Goal: Transaction & Acquisition: Purchase product/service

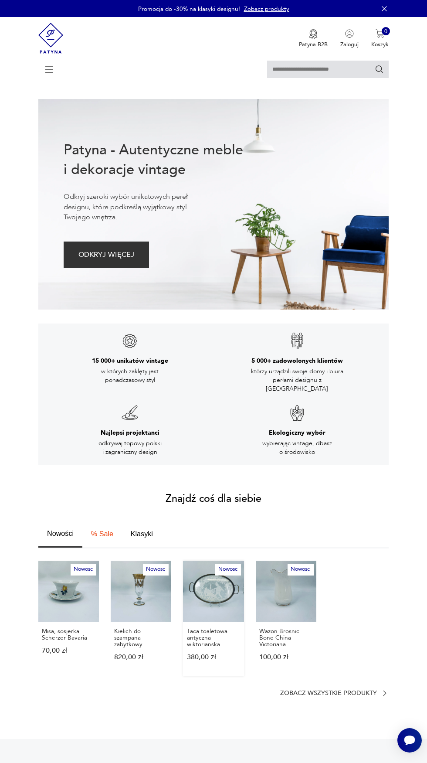
click at [212, 595] on link "Nowość Taca toaletowa antyczna wiktoriańska 380,00 zł" at bounding box center [213, 618] width 61 height 115
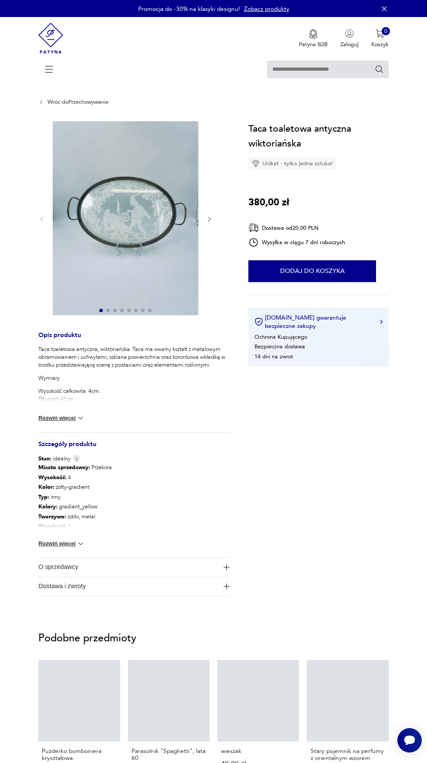
click at [138, 221] on img at bounding box center [126, 218] width 146 height 194
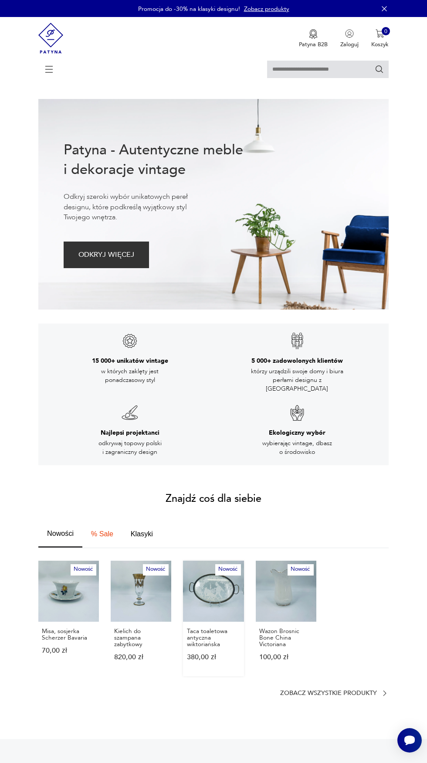
click at [221, 592] on link "Nowość Taca toaletowa antyczna wiktoriańska 380,00 zł" at bounding box center [213, 618] width 61 height 115
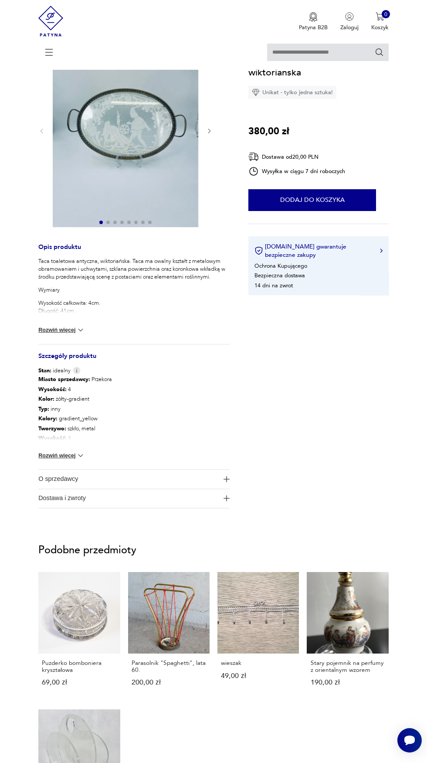
scroll to position [88, 0]
click at [172, 158] on img at bounding box center [126, 131] width 146 height 194
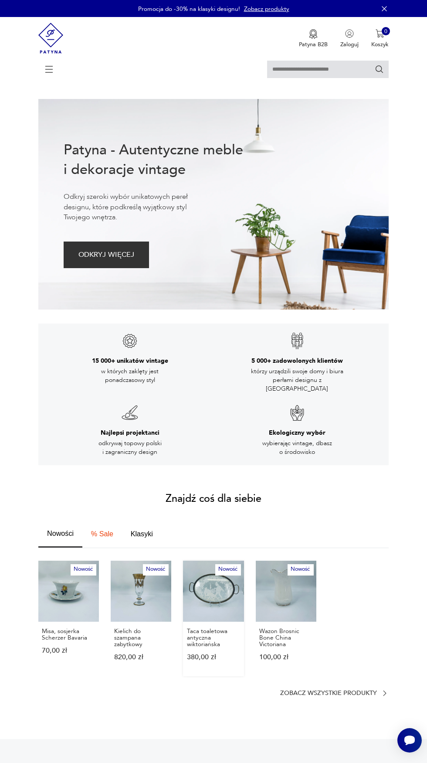
click at [206, 583] on link "Nowość Taca toaletowa antyczna wiktoriańska 380,00 zł" at bounding box center [213, 618] width 61 height 115
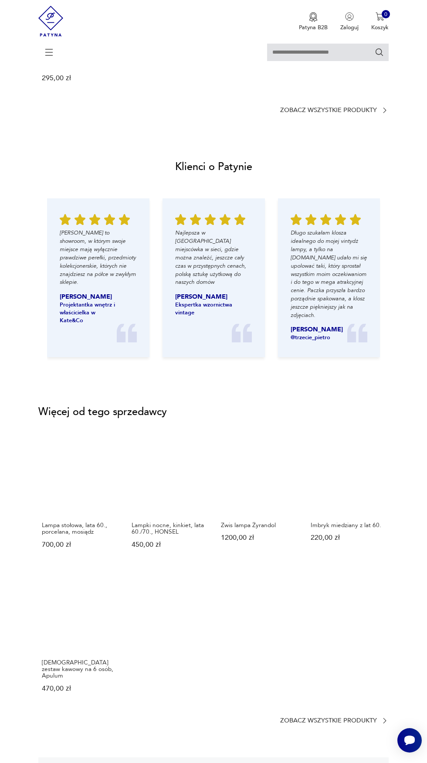
scroll to position [826, 0]
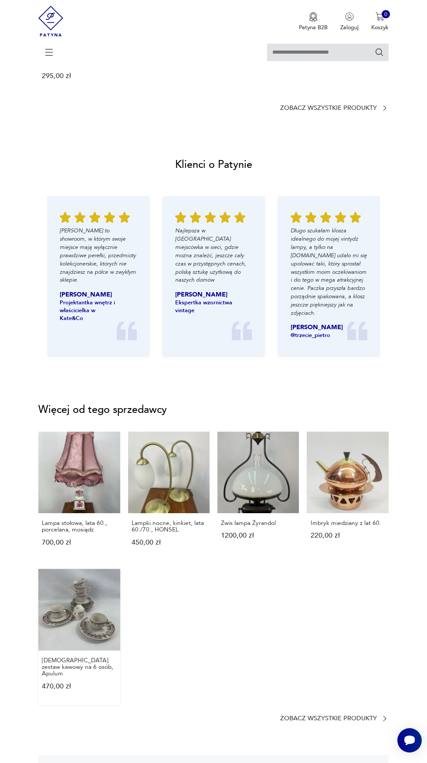
click at [83, 602] on link "[DEMOGRAPHIC_DATA] zestaw kawowy na 6 osób, Apulum 470,00 zł" at bounding box center [79, 637] width 82 height 136
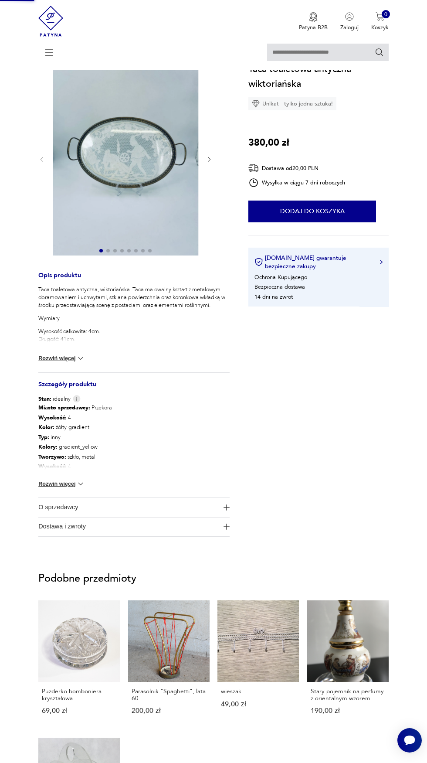
scroll to position [7, 0]
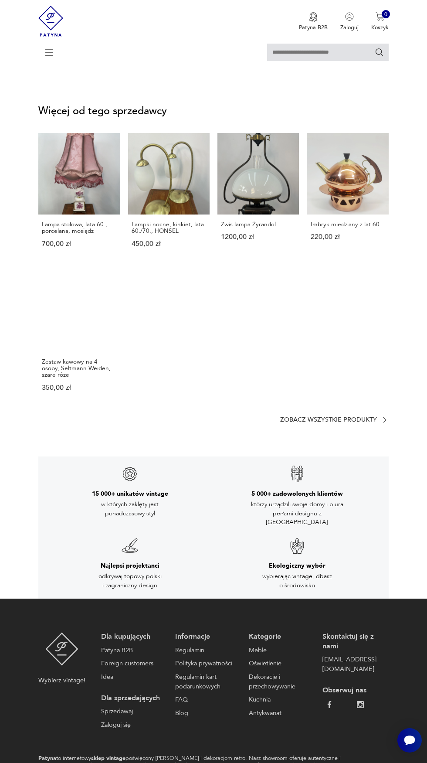
scroll to position [1174, 0]
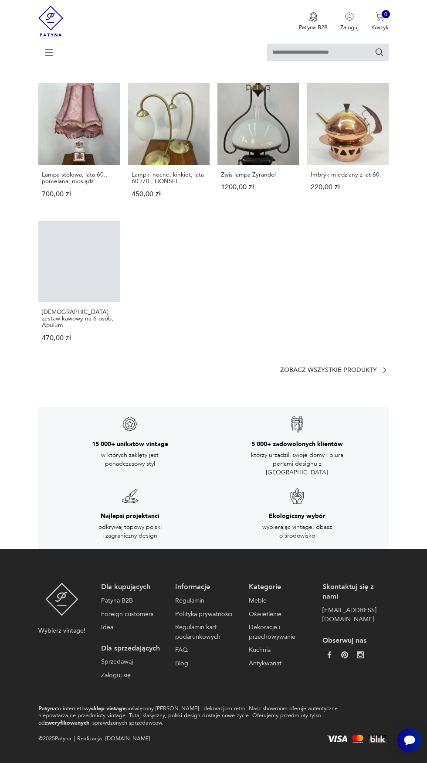
scroll to position [3, 0]
